Goal: Task Accomplishment & Management: Complete application form

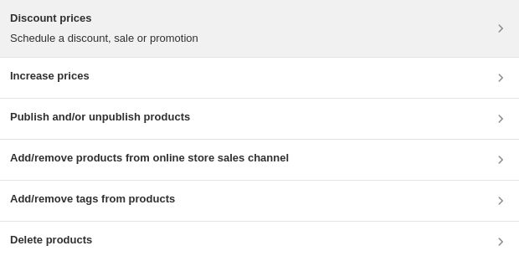
click at [183, 42] on p "Schedule a discount, sale or promotion" at bounding box center [104, 38] width 189 height 17
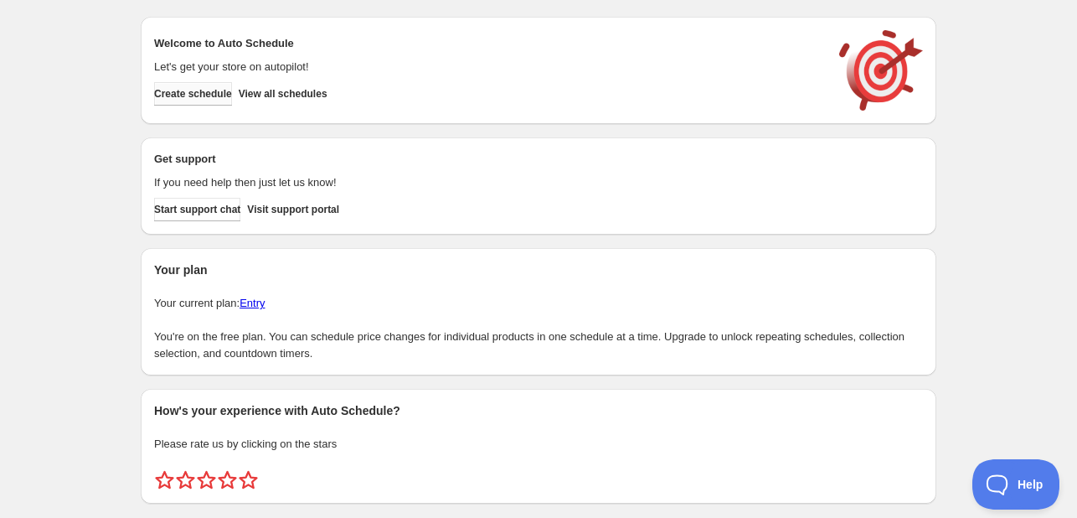
click at [209, 98] on span "Create schedule" at bounding box center [193, 93] width 78 height 13
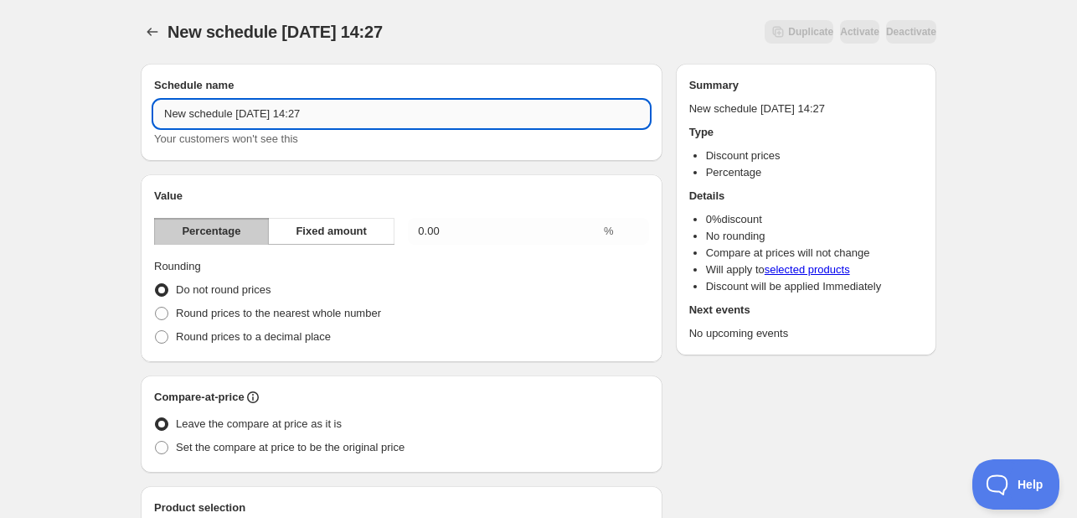
click at [398, 116] on input "New schedule Oct 03 2025 14:27" at bounding box center [401, 114] width 495 height 27
click at [398, 117] on input "New schedule Oct 03 2025 14:27" at bounding box center [401, 114] width 495 height 27
click at [398, 118] on input "New schedule Oct 03 2025 14:27" at bounding box center [401, 114] width 495 height 27
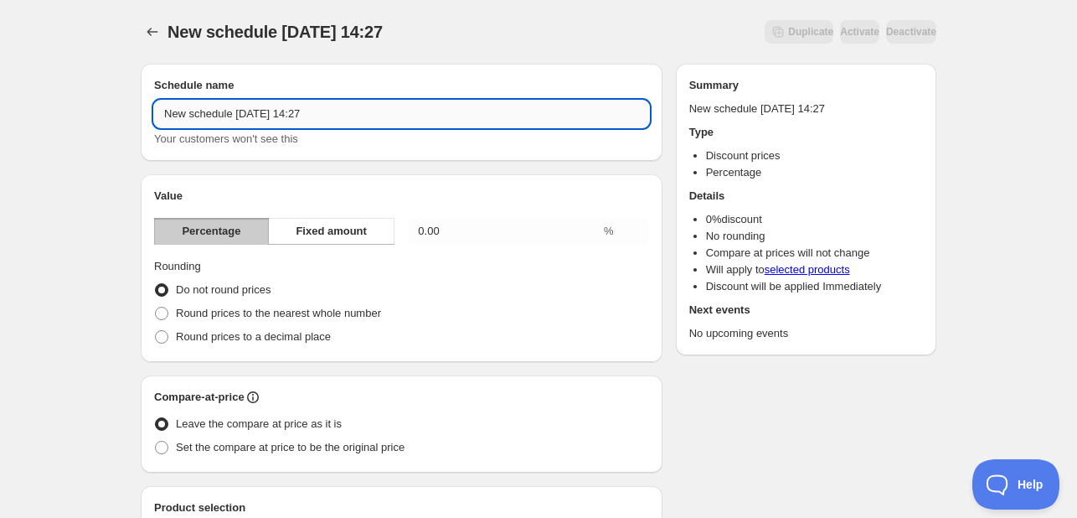
click at [394, 118] on input "New schedule Oct 03 2025 14:27" at bounding box center [401, 114] width 495 height 27
click at [345, 116] on input "New schedule Oct 03 2025 14:27" at bounding box center [401, 114] width 495 height 27
type input "Weekendactie 3/10/2025"
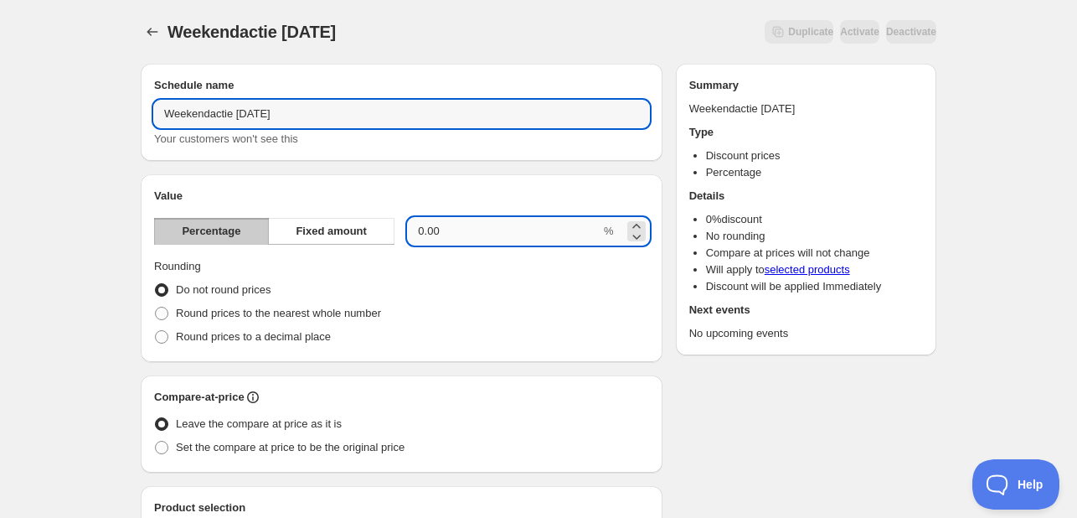
click at [476, 238] on input "0.00" at bounding box center [504, 231] width 193 height 27
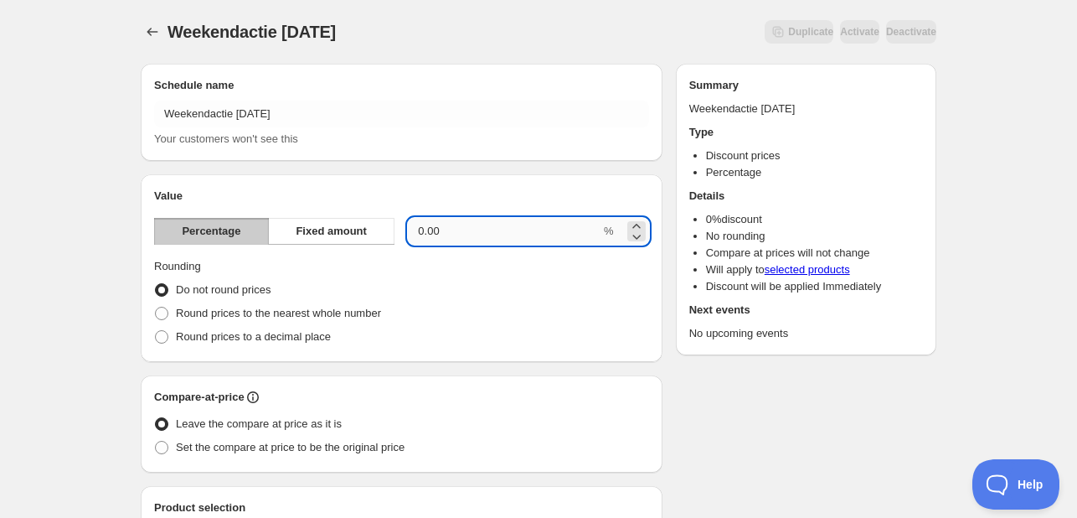
click at [460, 235] on input "0.00" at bounding box center [504, 231] width 193 height 27
type input "25"
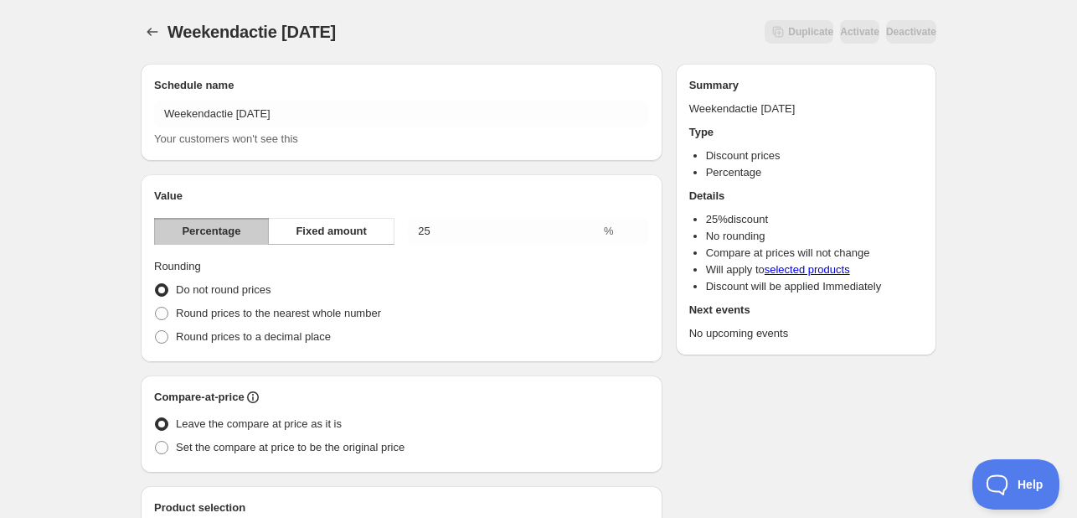
click at [456, 269] on fieldset "Rounding Do not round prices Round prices to the nearest whole number Round pri…" at bounding box center [401, 303] width 495 height 90
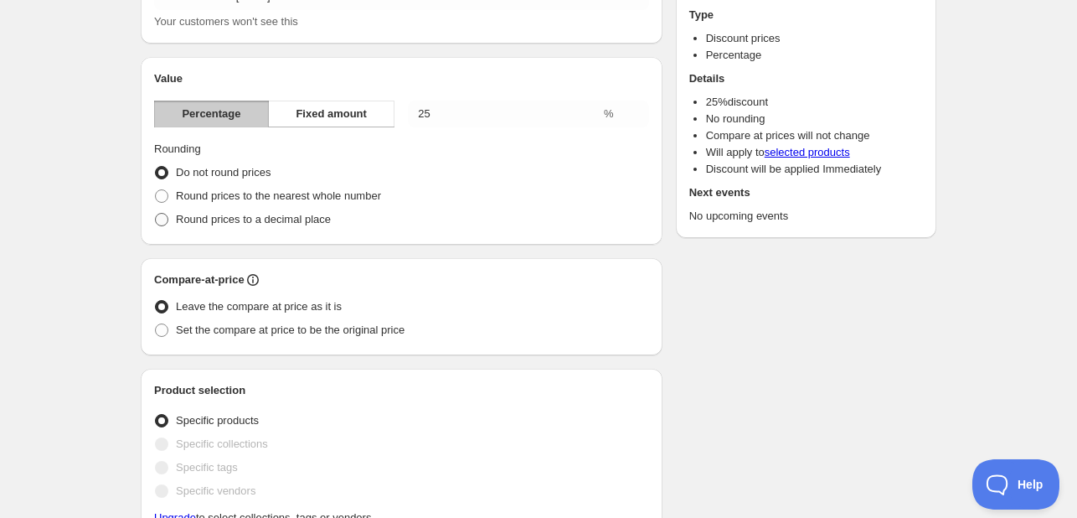
scroll to position [168, 0]
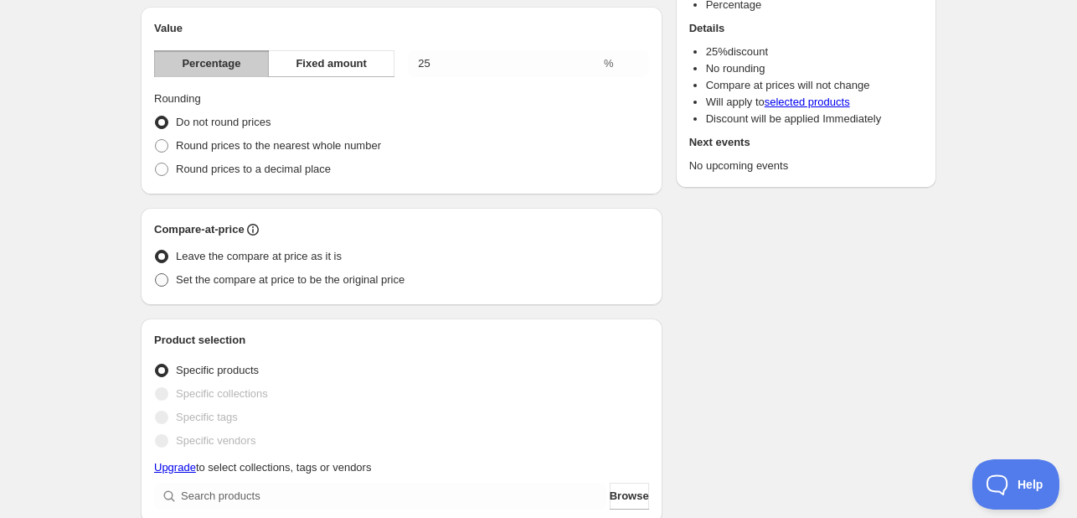
click at [287, 286] on span "Set the compare at price to be the original price" at bounding box center [290, 279] width 229 height 13
click at [156, 274] on input "Set the compare at price to be the original price" at bounding box center [155, 273] width 1 height 1
radio input "true"
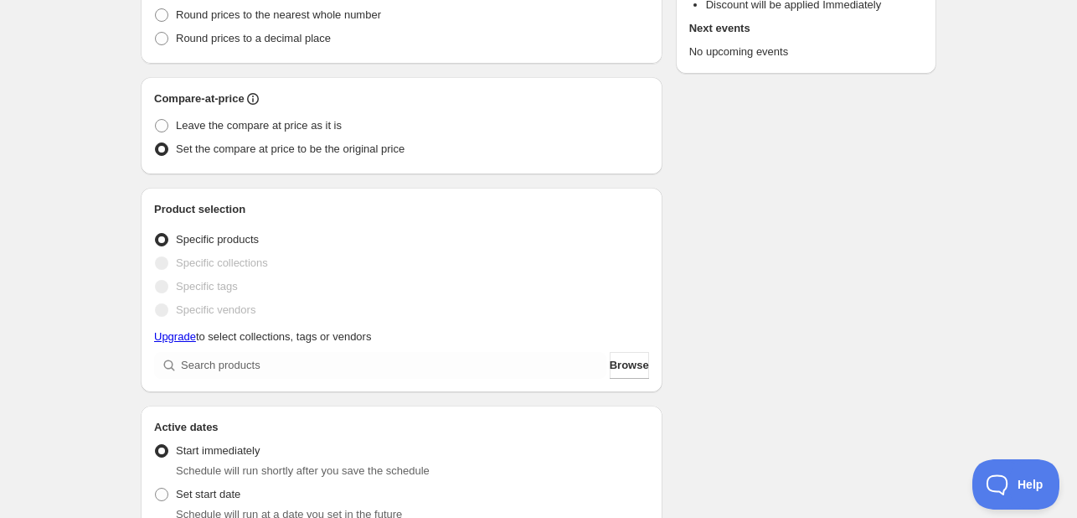
scroll to position [335, 0]
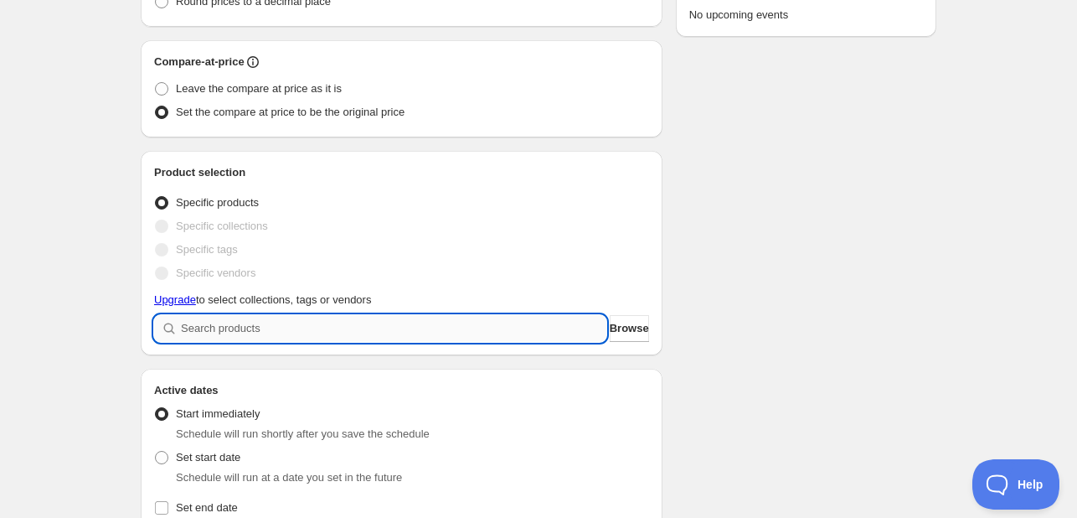
click at [297, 322] on input "search" at bounding box center [394, 328] width 426 height 27
type input "g"
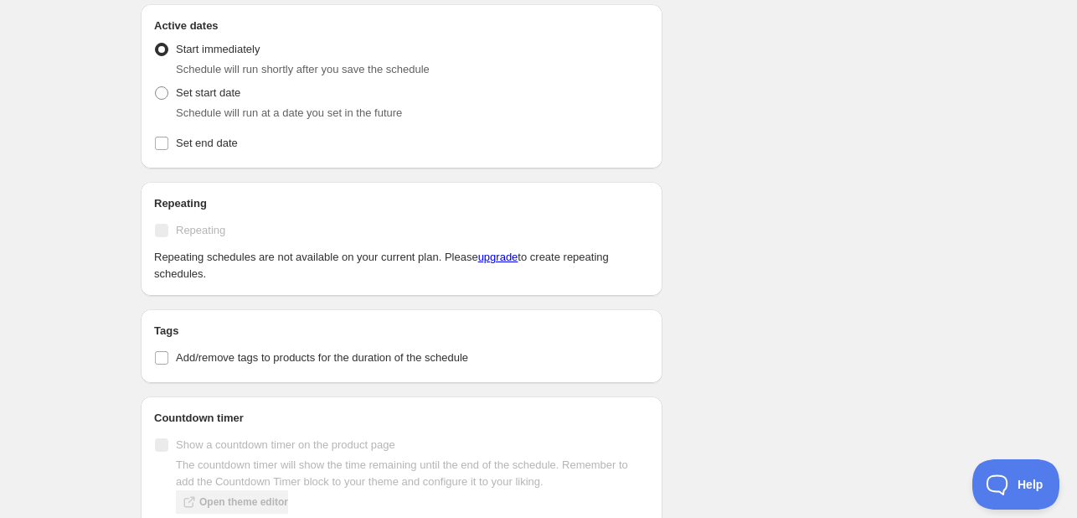
scroll to position [862, 0]
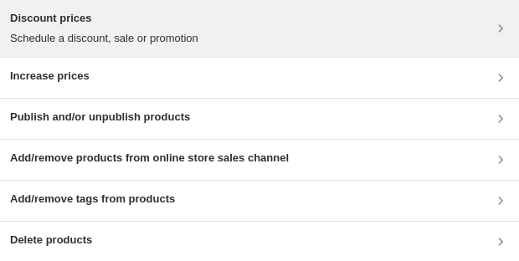
click at [358, 43] on div "Discount prices Schedule a discount, sale or promotion" at bounding box center [259, 28] width 499 height 37
